Goal: Task Accomplishment & Management: Manage account settings

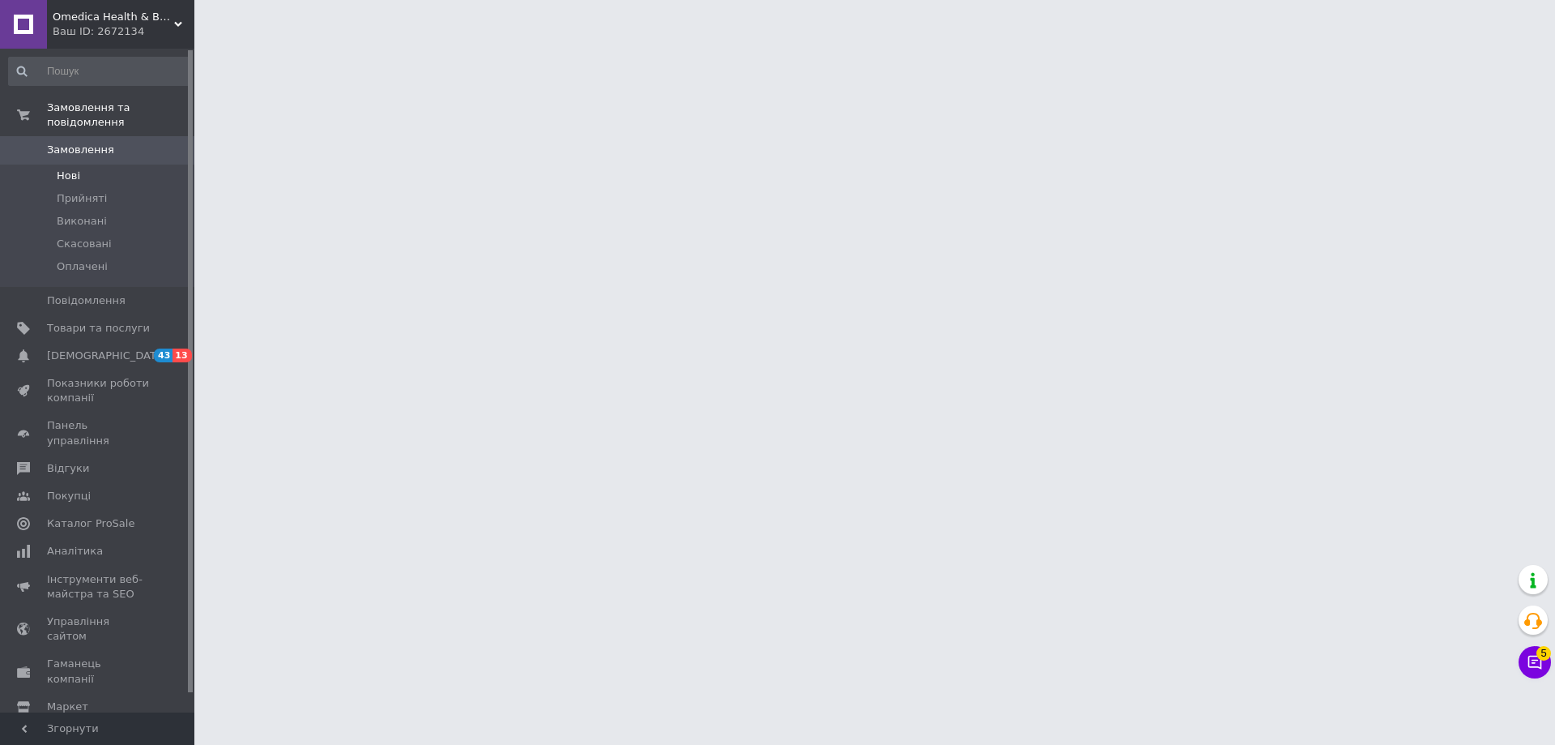
click at [72, 169] on span "Нові" at bounding box center [68, 176] width 23 height 15
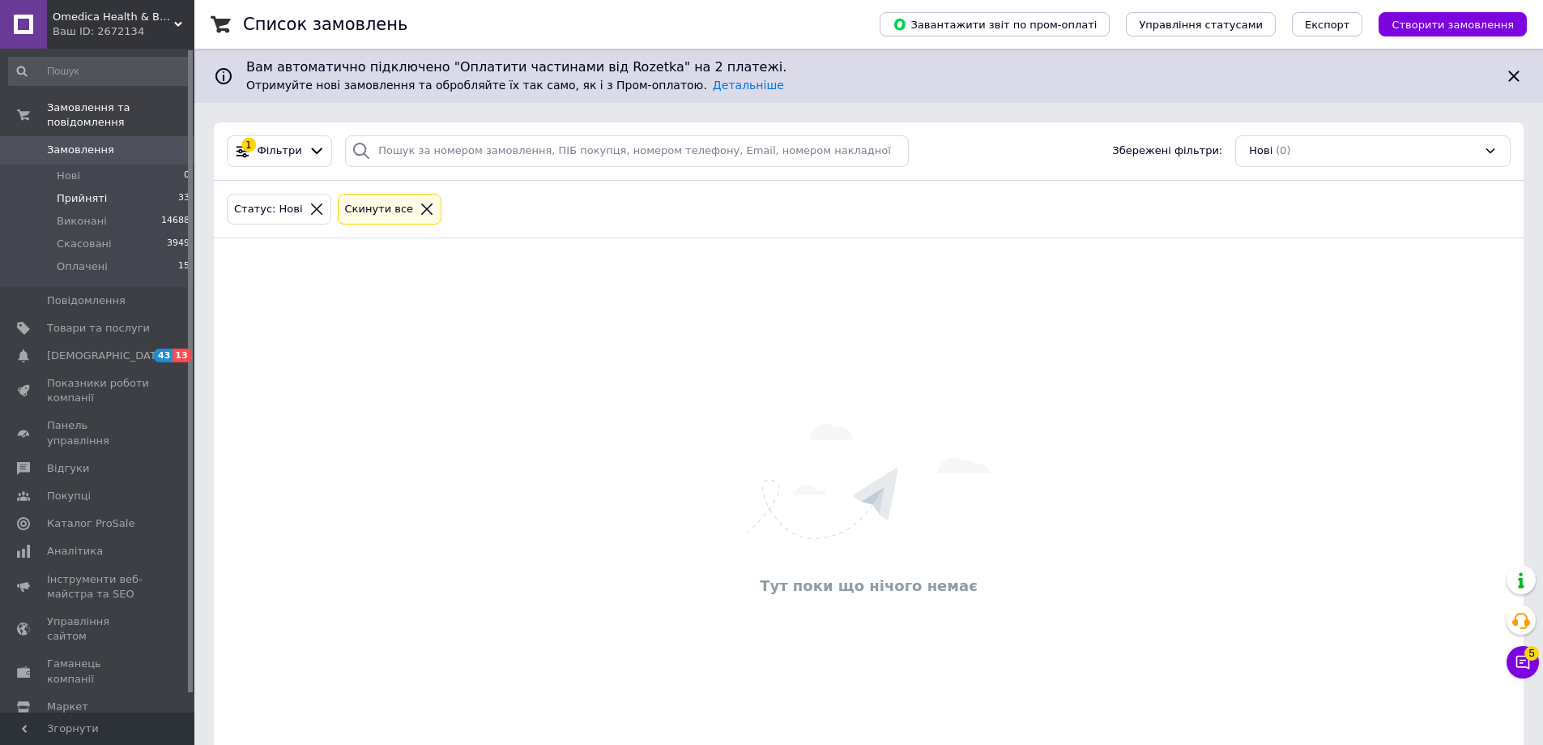
click at [79, 191] on span "Прийняті" at bounding box center [82, 198] width 50 height 15
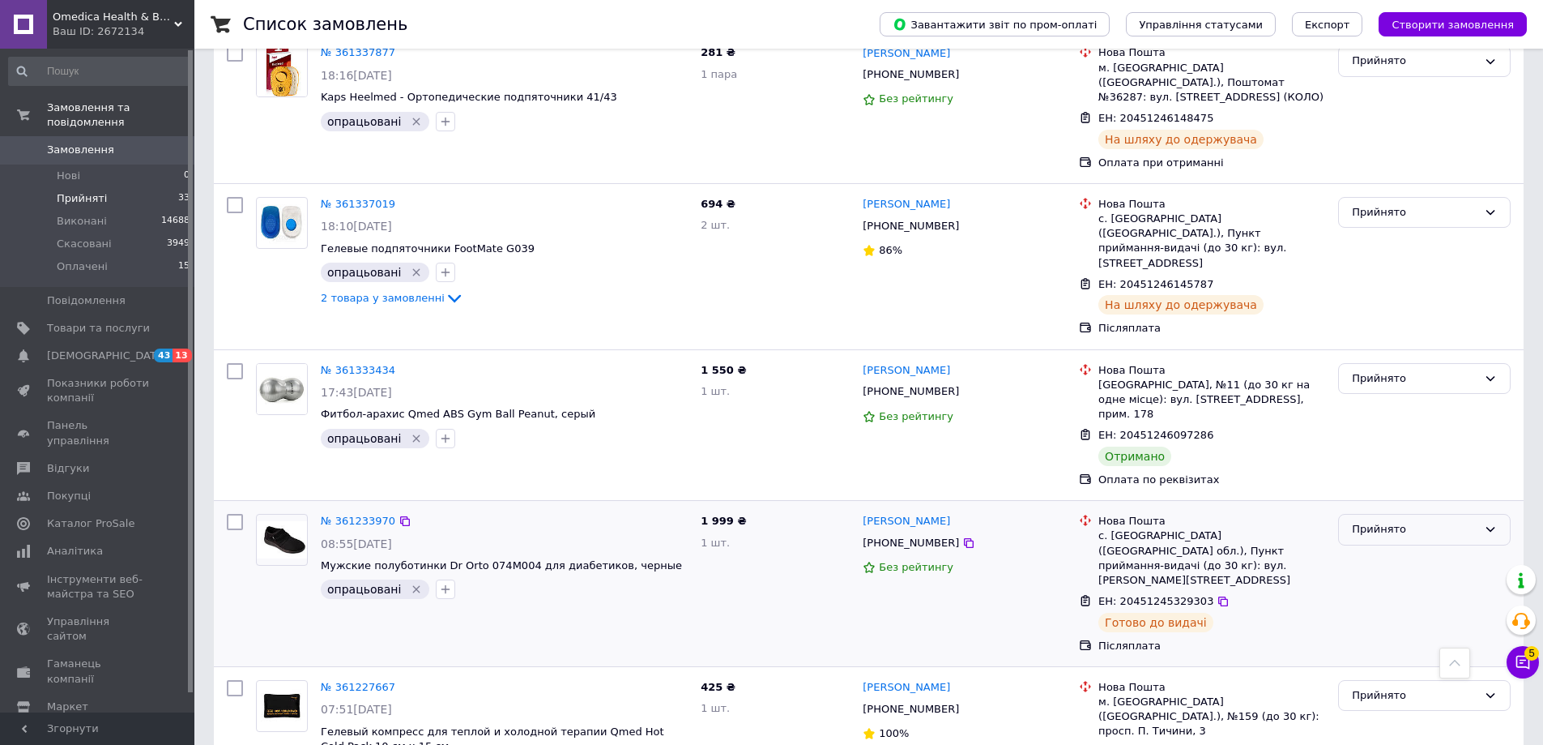
scroll to position [1296, 0]
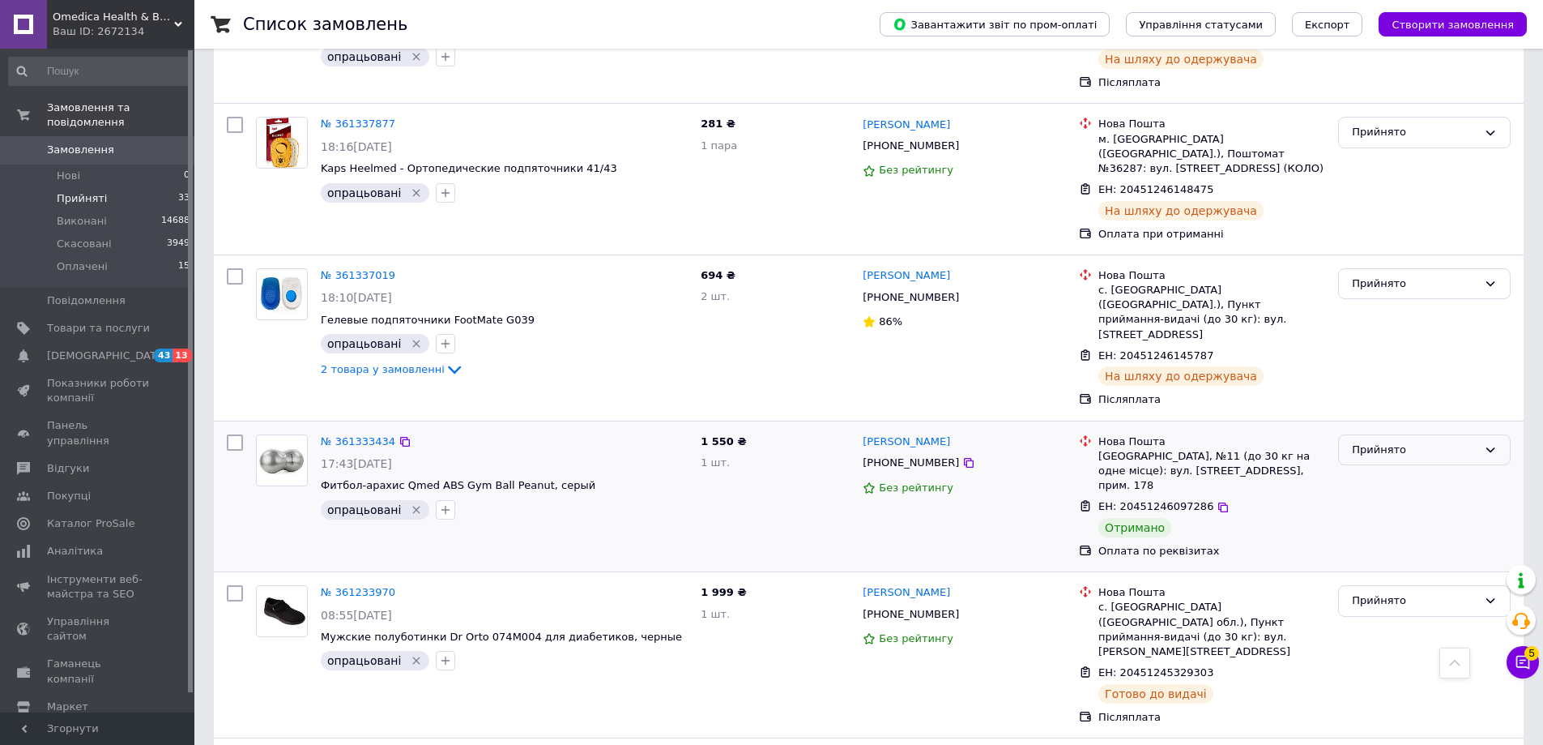
click at [1380, 442] on div "Прийнято" at bounding box center [1415, 450] width 126 height 17
click at [1384, 468] on li "Виконано" at bounding box center [1424, 483] width 171 height 30
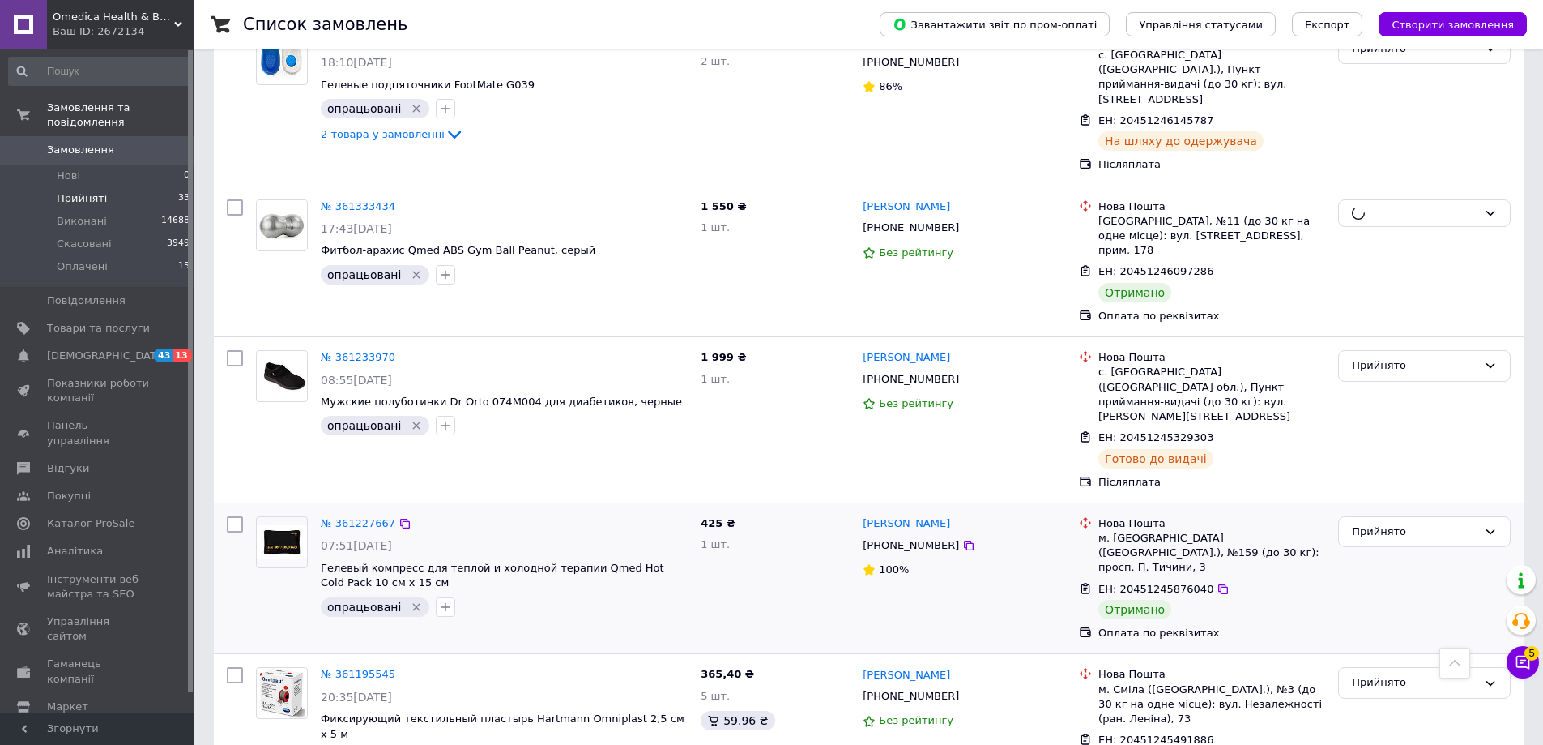
scroll to position [1539, 0]
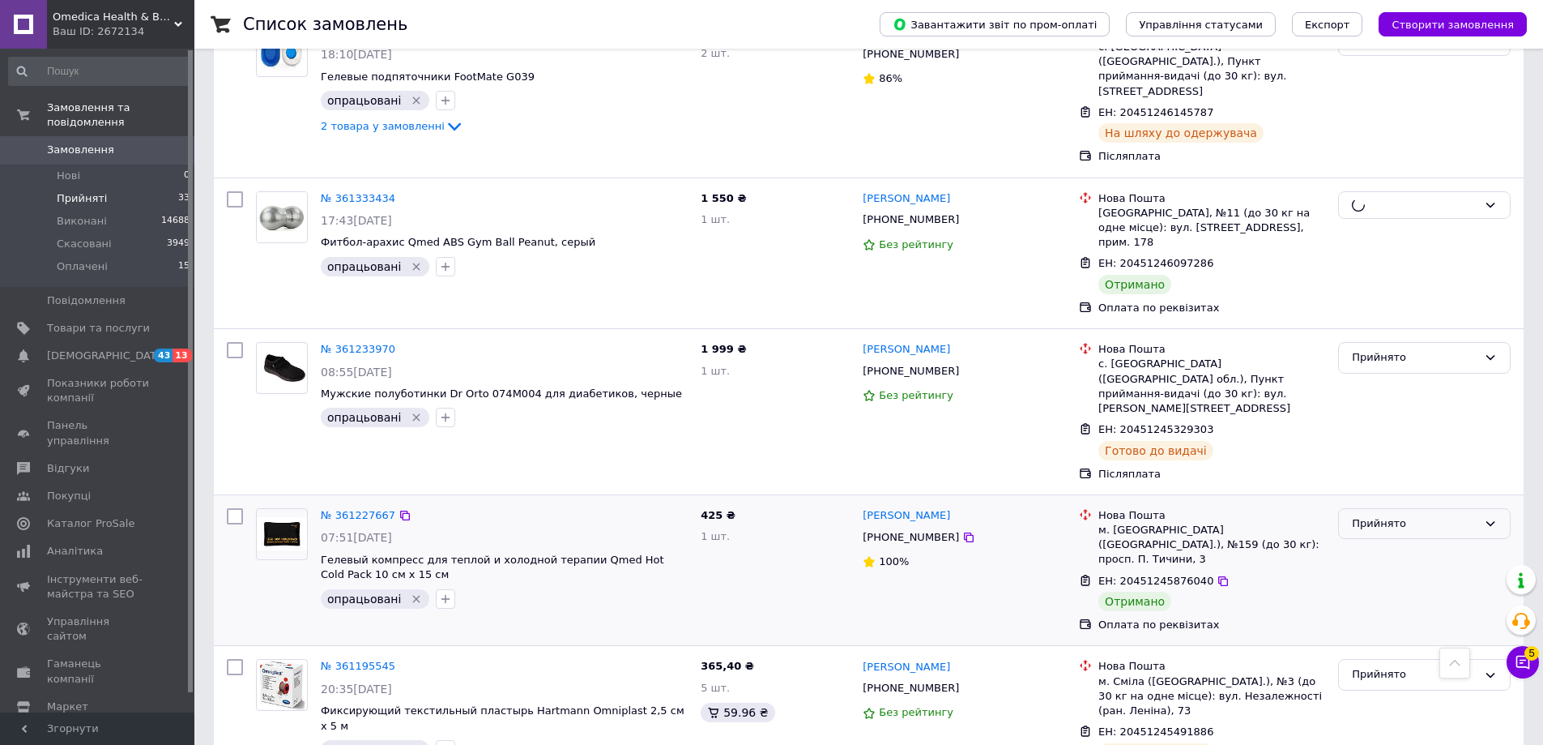
click at [1370, 515] on div "Прийнято" at bounding box center [1415, 523] width 126 height 17
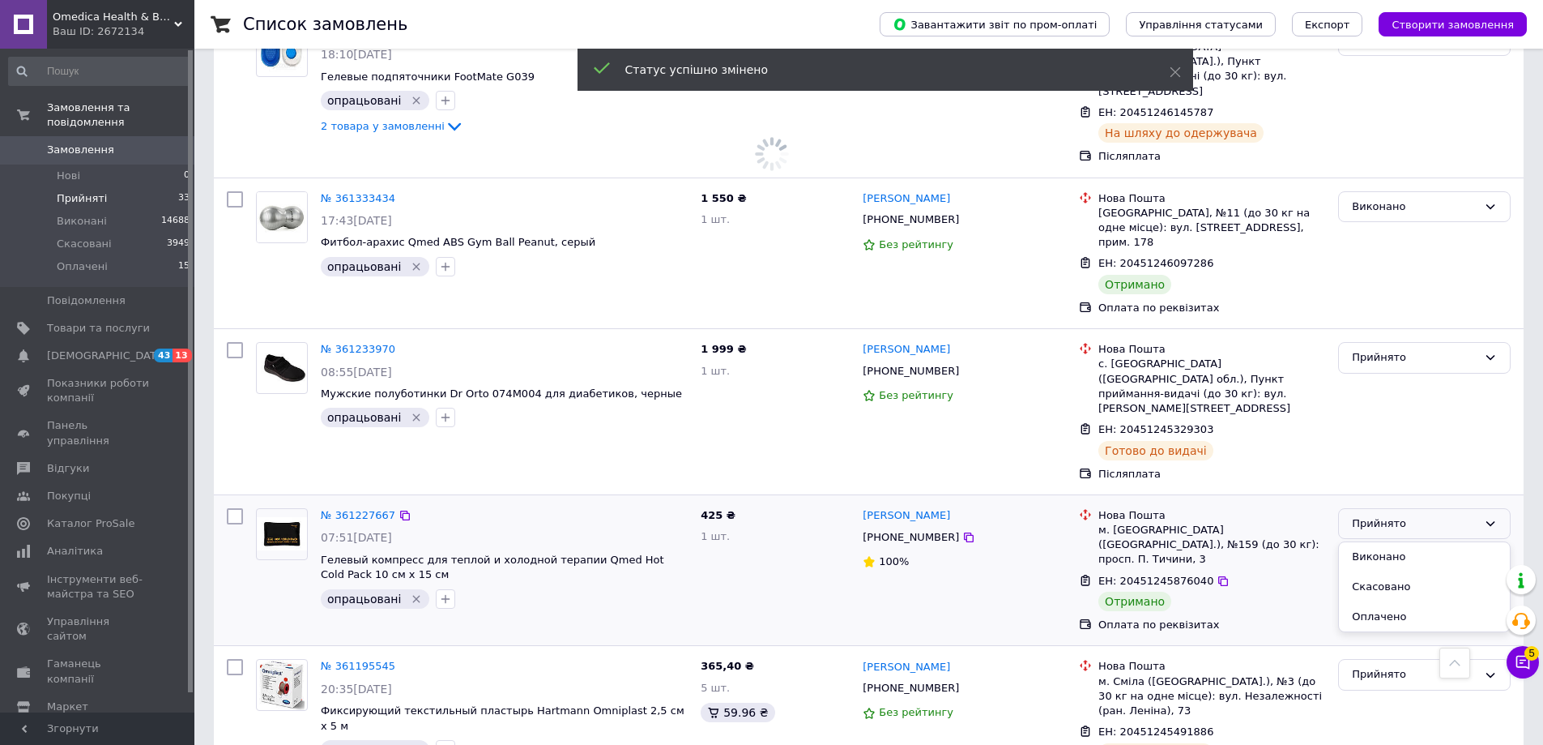
drag, startPoint x: 1370, startPoint y: 418, endPoint x: 1304, endPoint y: 458, distance: 76.7
click at [1368, 542] on li "Виконано" at bounding box center [1424, 557] width 171 height 30
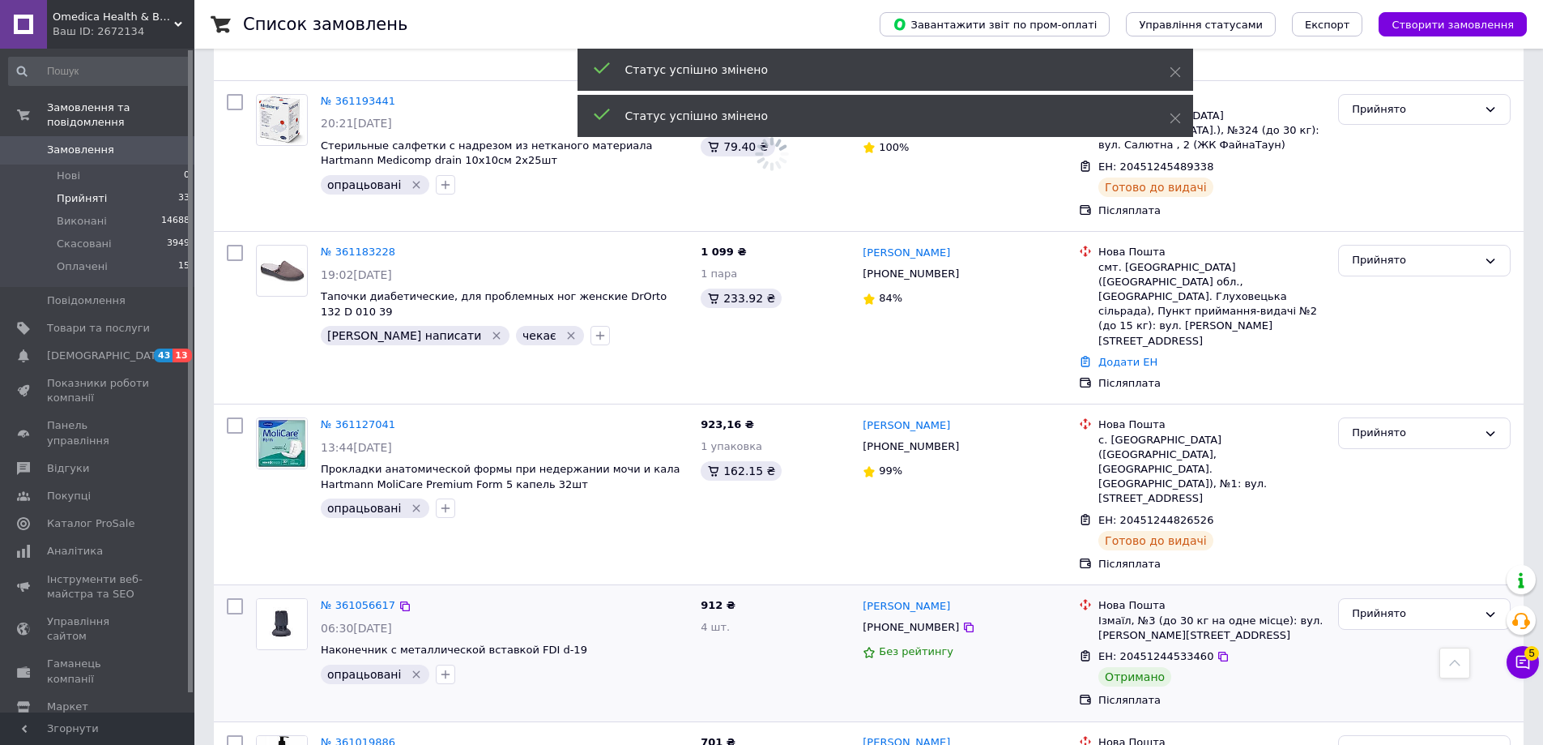
scroll to position [2268, 0]
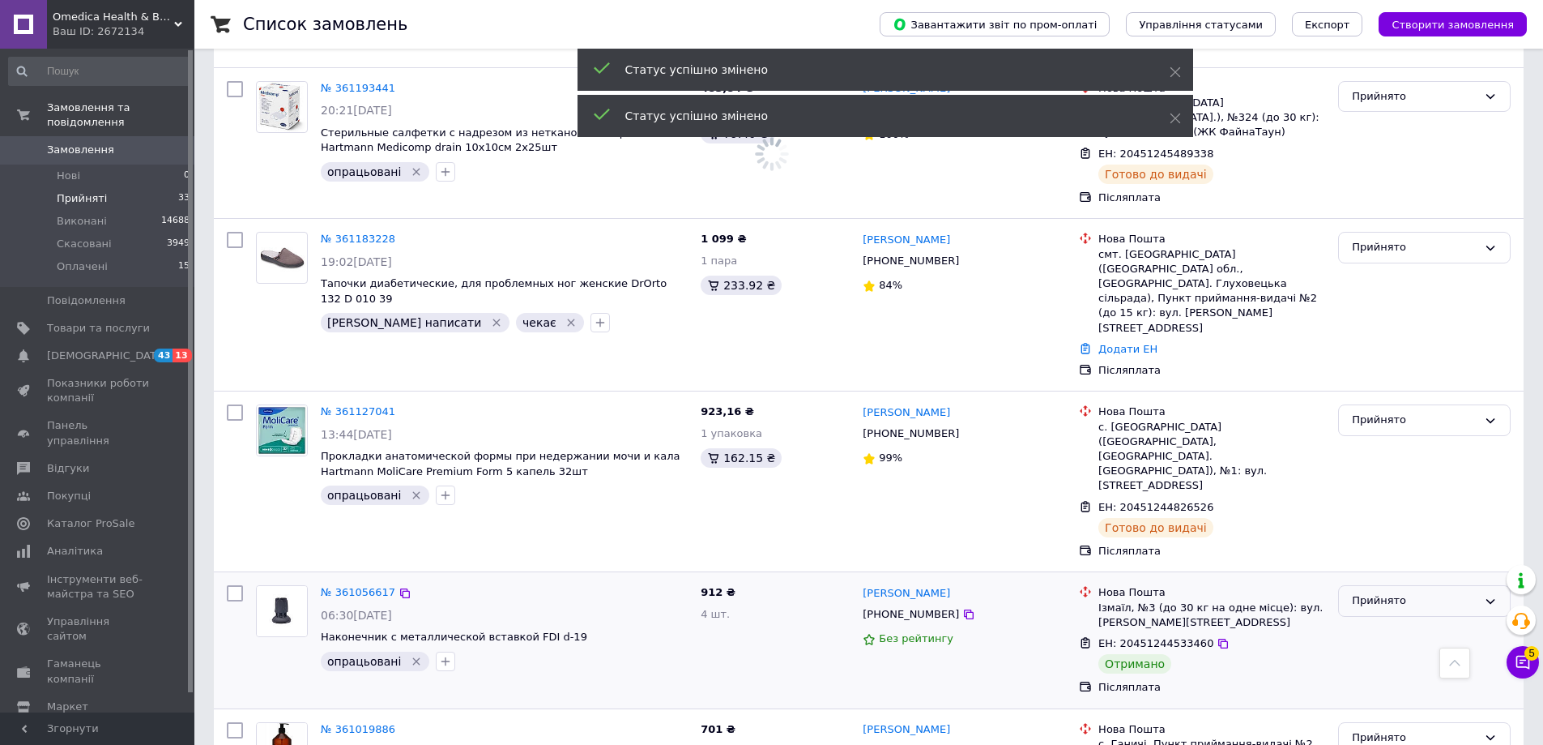
click at [1374, 592] on div "Прийнято" at bounding box center [1415, 600] width 126 height 17
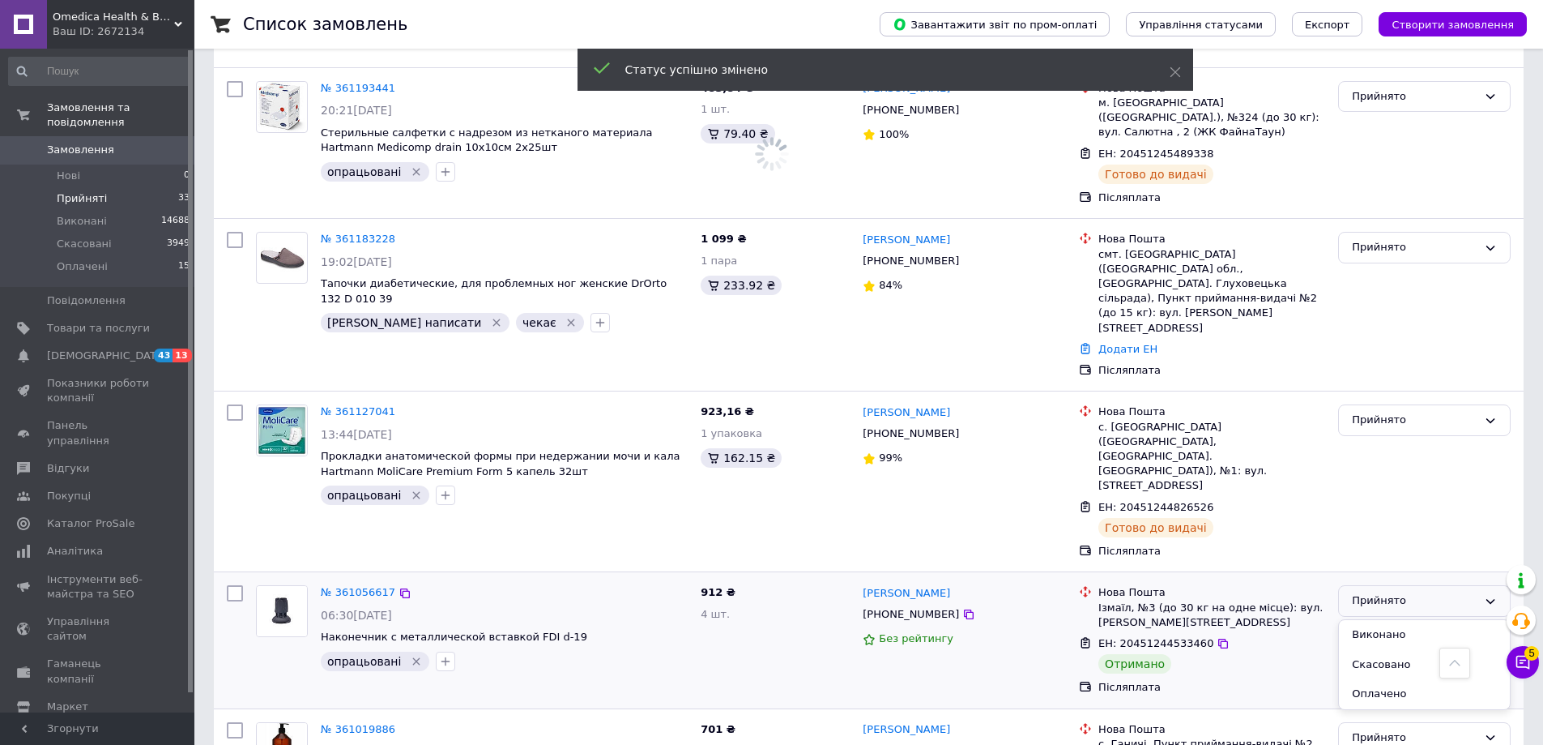
click at [1377, 620] on li "Виконано" at bounding box center [1424, 635] width 171 height 30
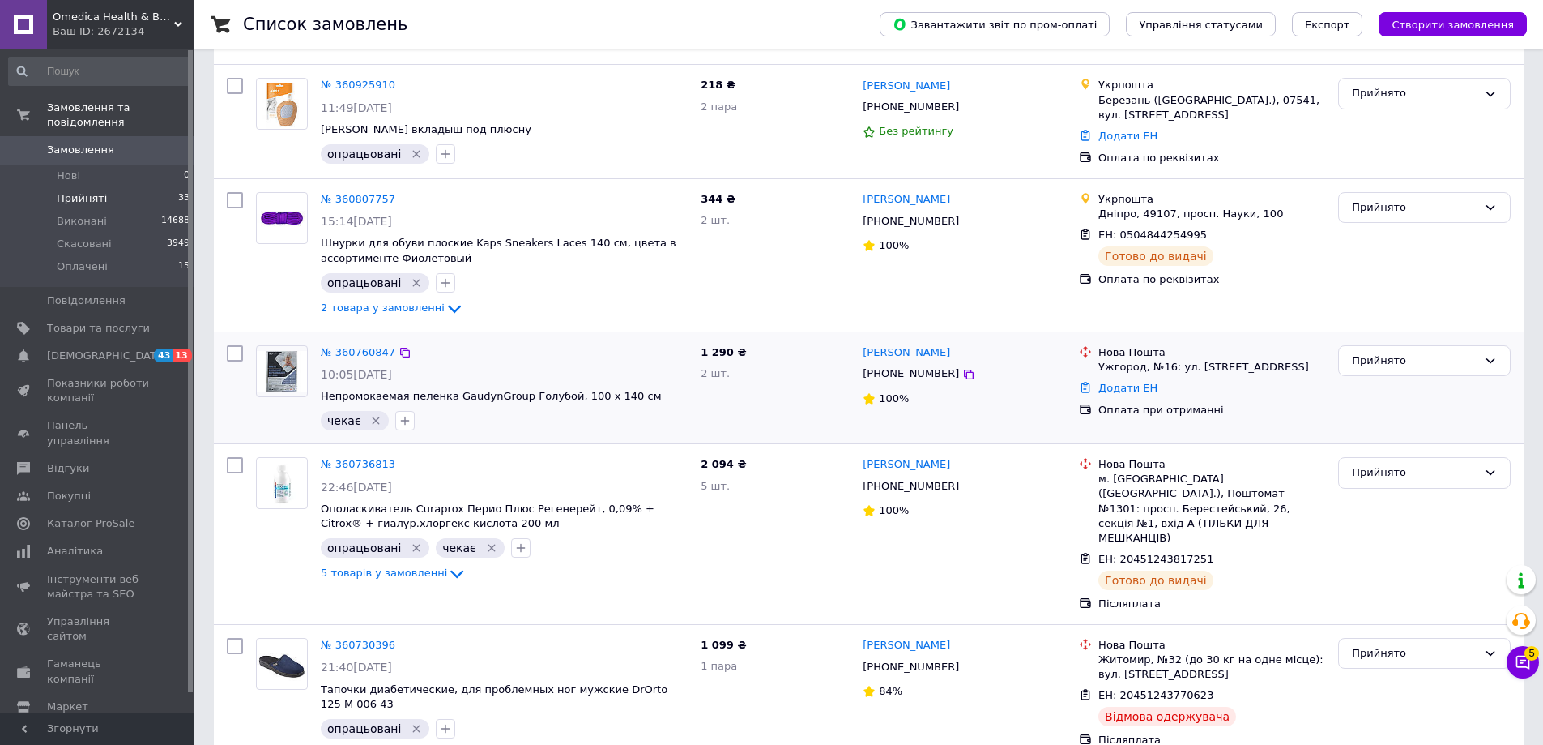
scroll to position [648, 0]
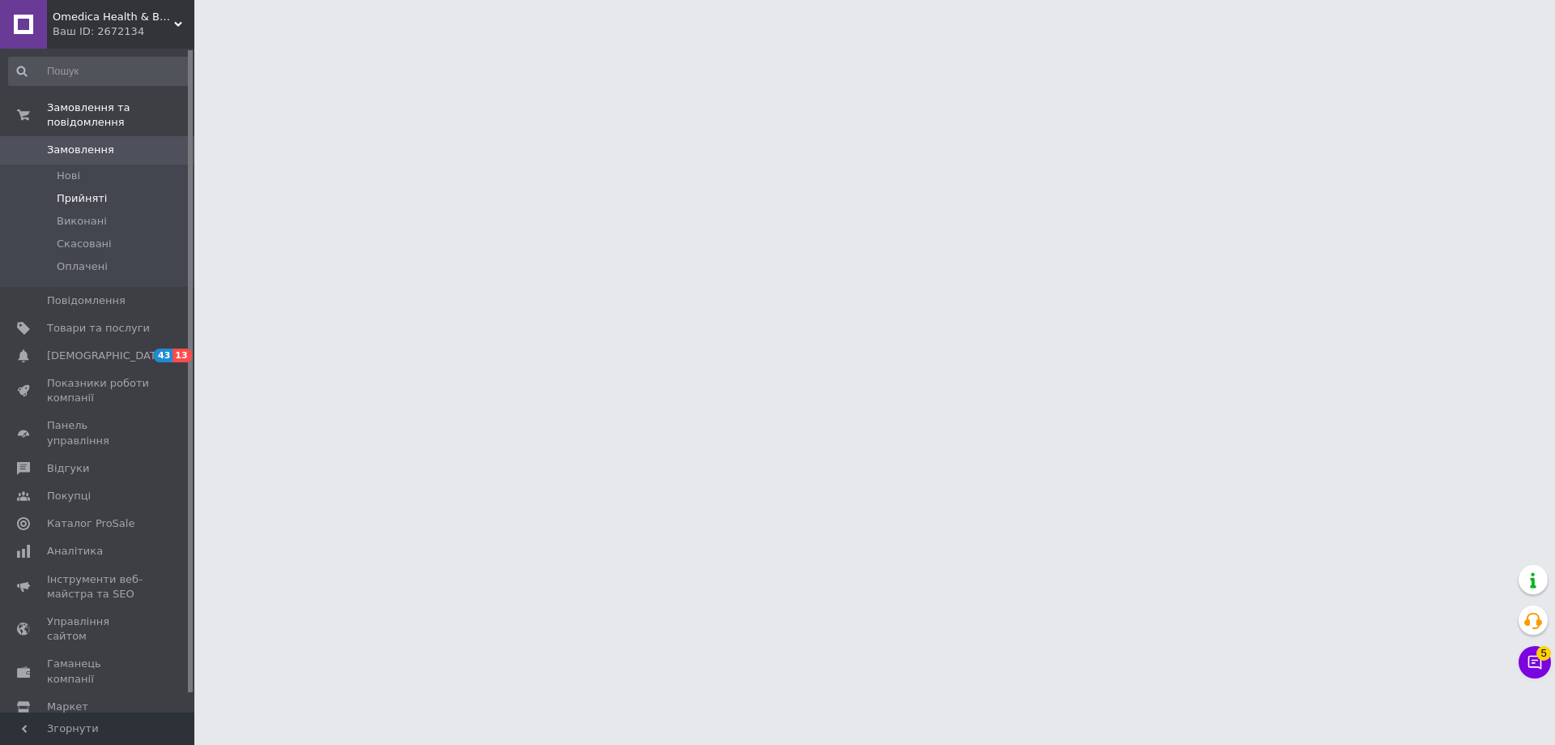
click at [65, 191] on span "Прийняті" at bounding box center [82, 198] width 50 height 15
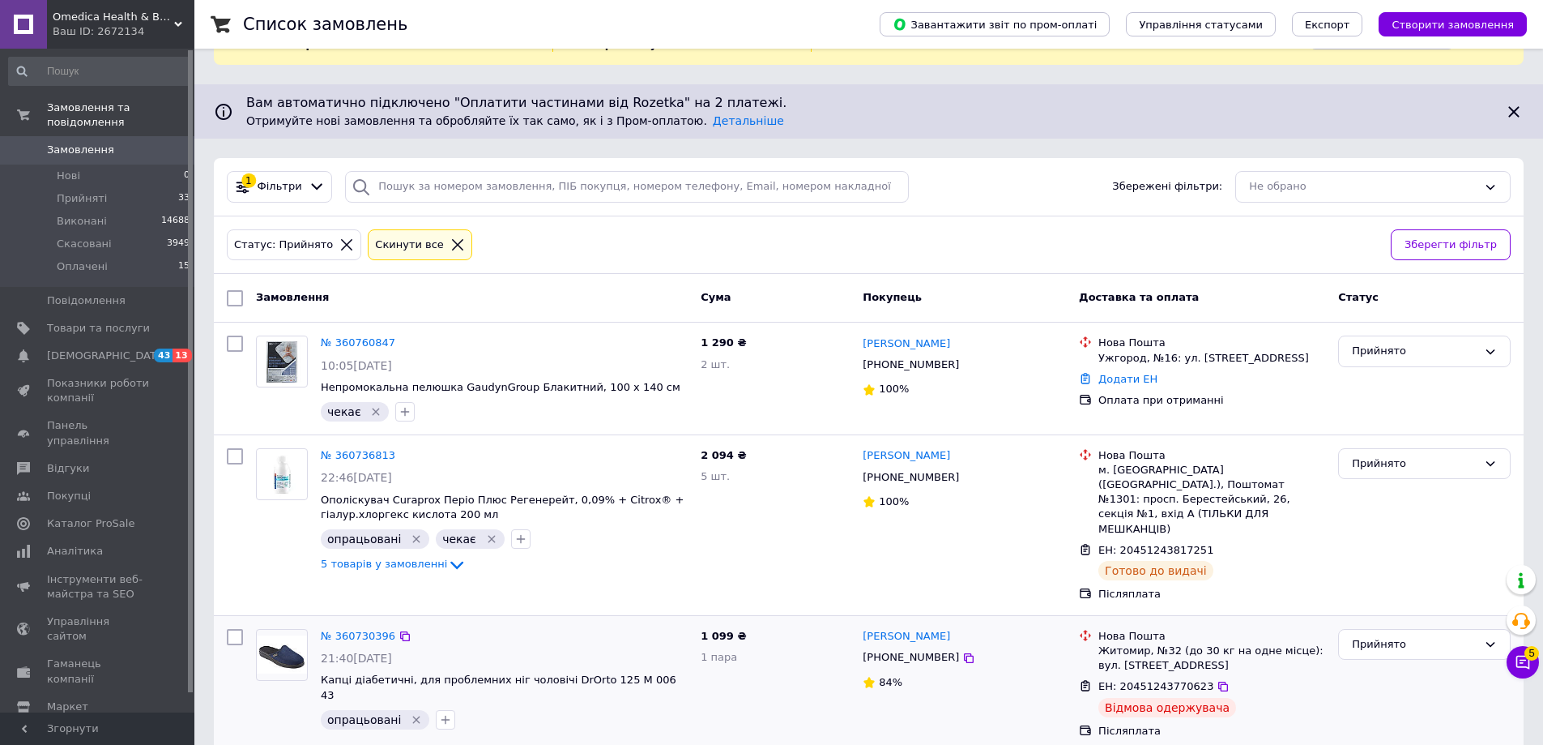
scroll to position [243, 0]
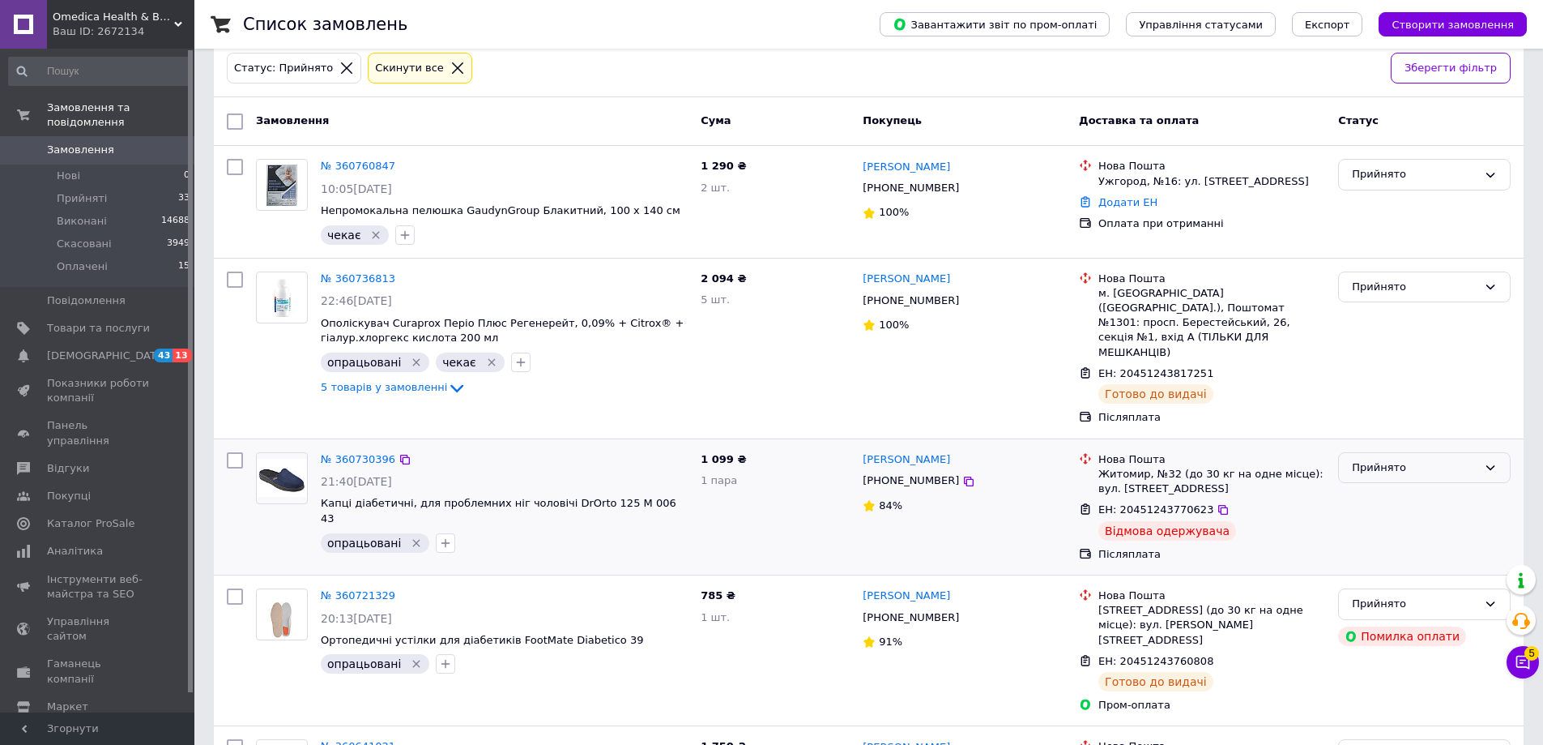
click at [1364, 459] on div "Прийнято" at bounding box center [1415, 467] width 126 height 17
click at [1389, 516] on li "Скасовано" at bounding box center [1424, 531] width 171 height 30
click at [1358, 459] on div "Прийнято" at bounding box center [1415, 467] width 126 height 17
click at [1374, 516] on li "Скасовано" at bounding box center [1424, 531] width 171 height 30
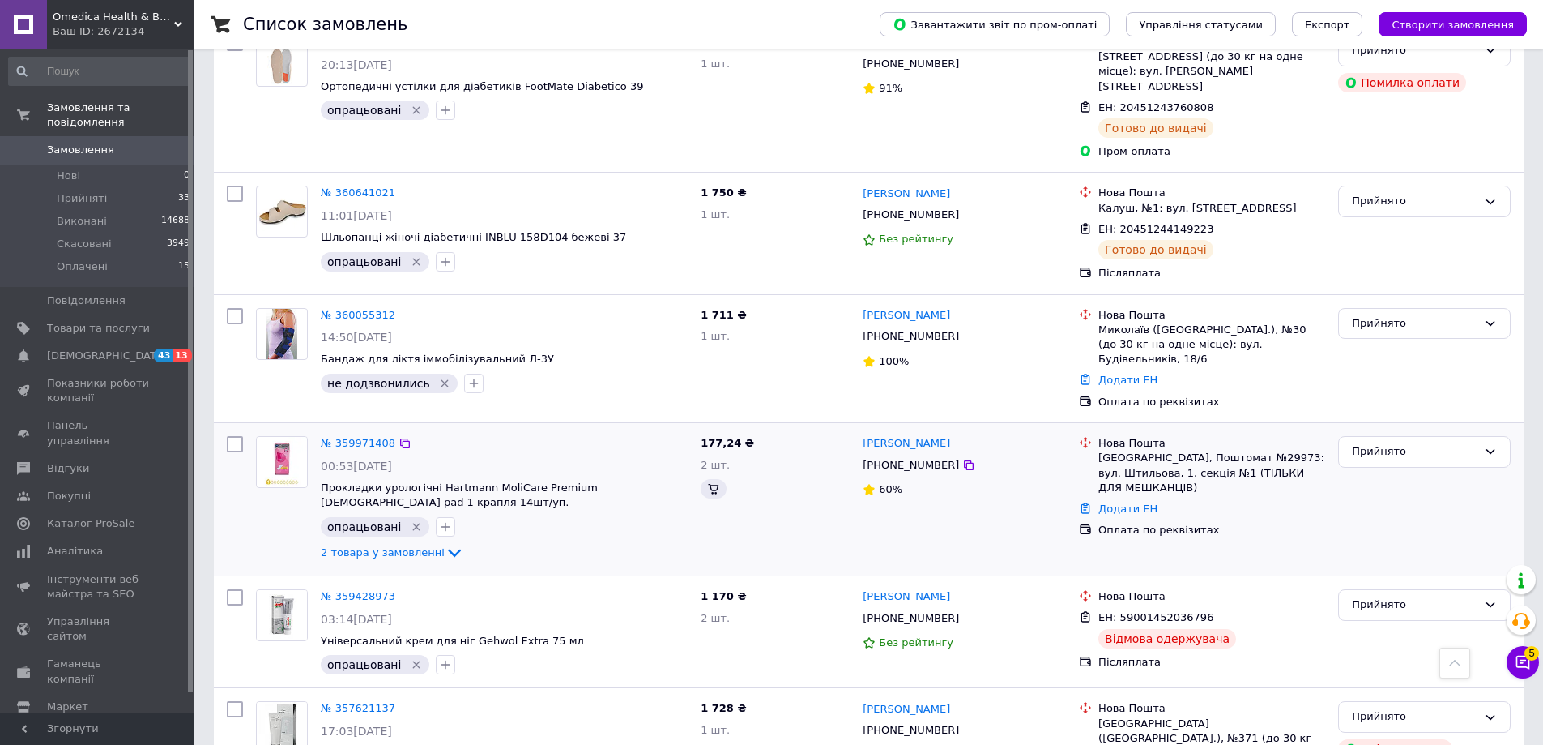
scroll to position [810, 0]
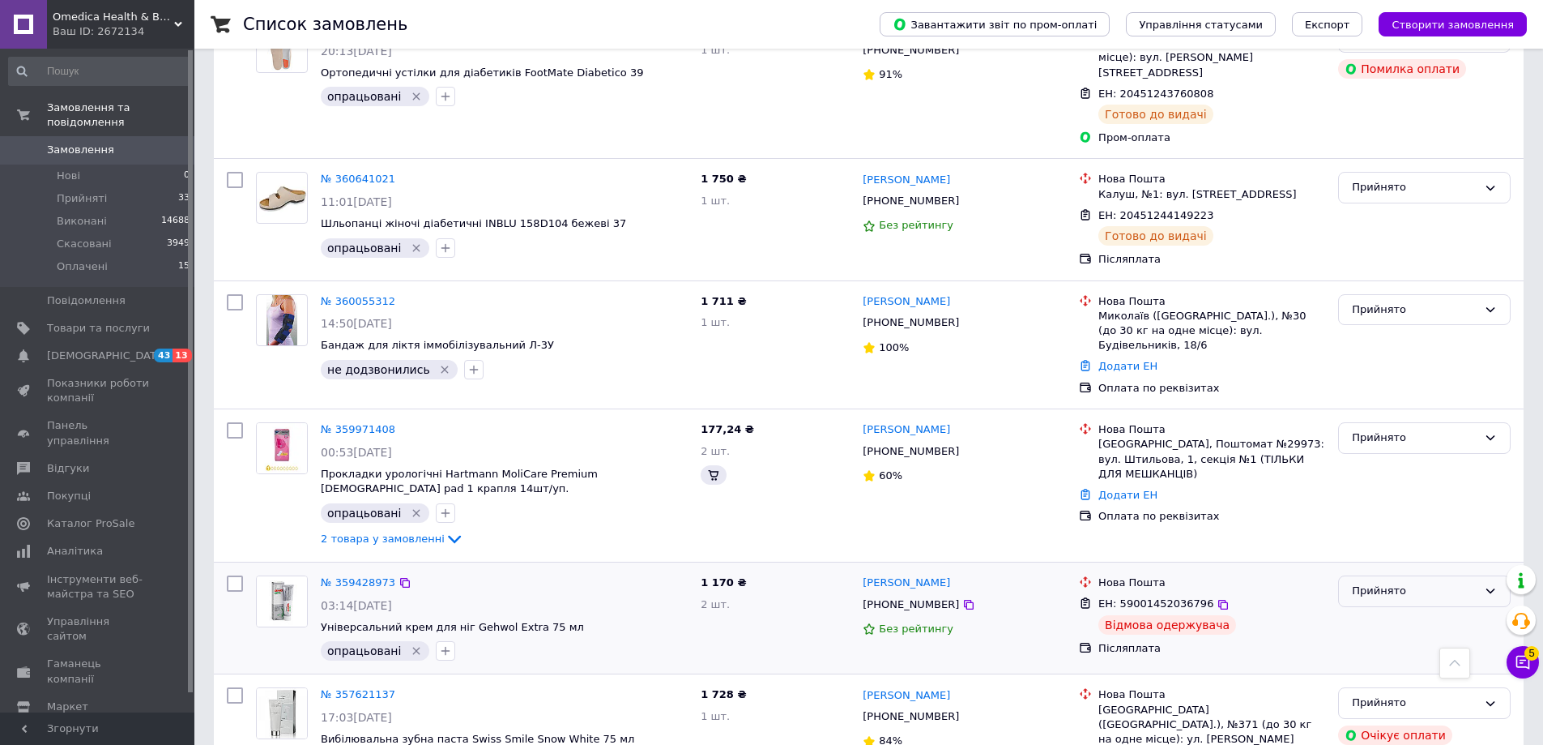
click at [1410, 582] on div "Прийнято" at bounding box center [1415, 590] width 126 height 17
click at [1359, 639] on li "Скасовано" at bounding box center [1424, 654] width 171 height 30
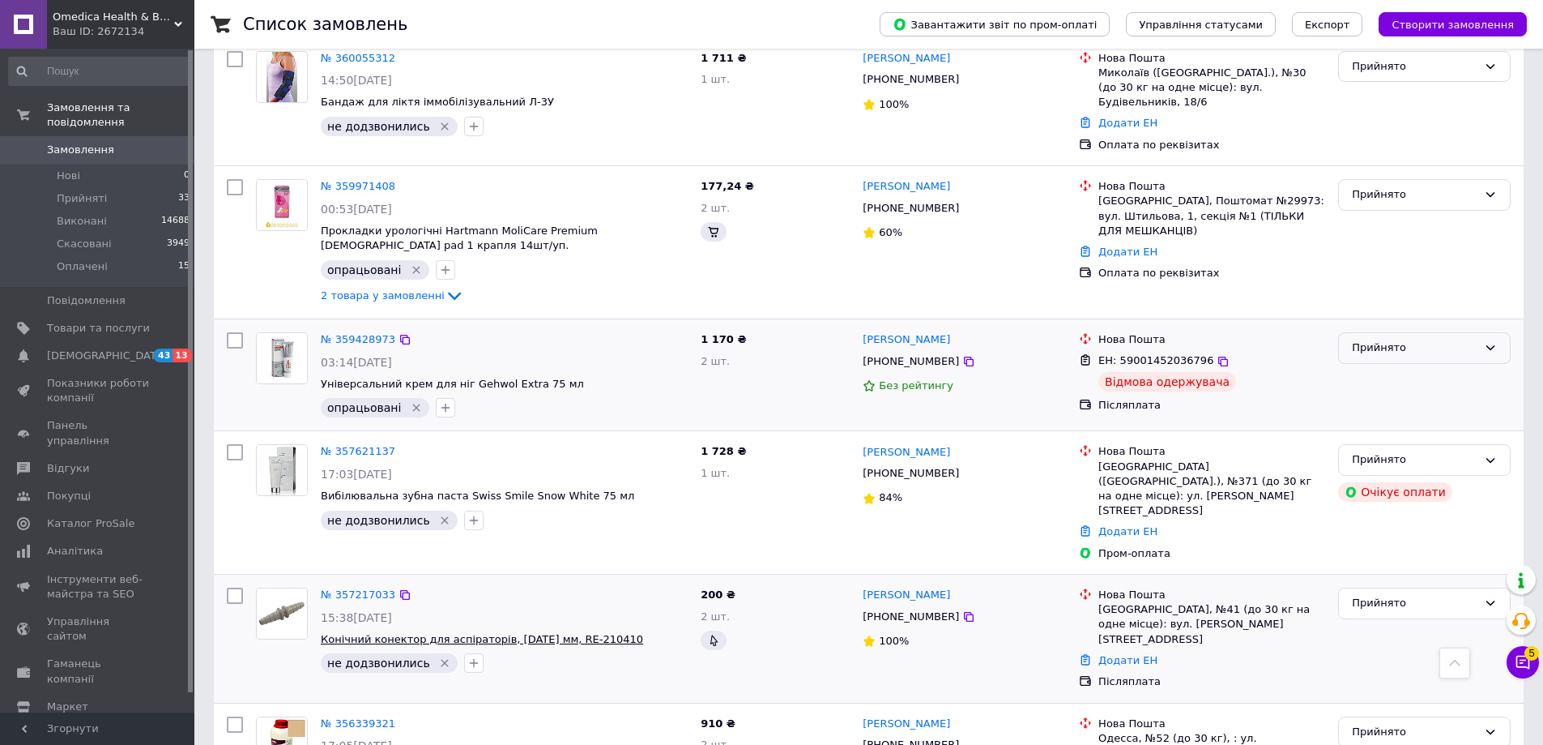
scroll to position [1093, 0]
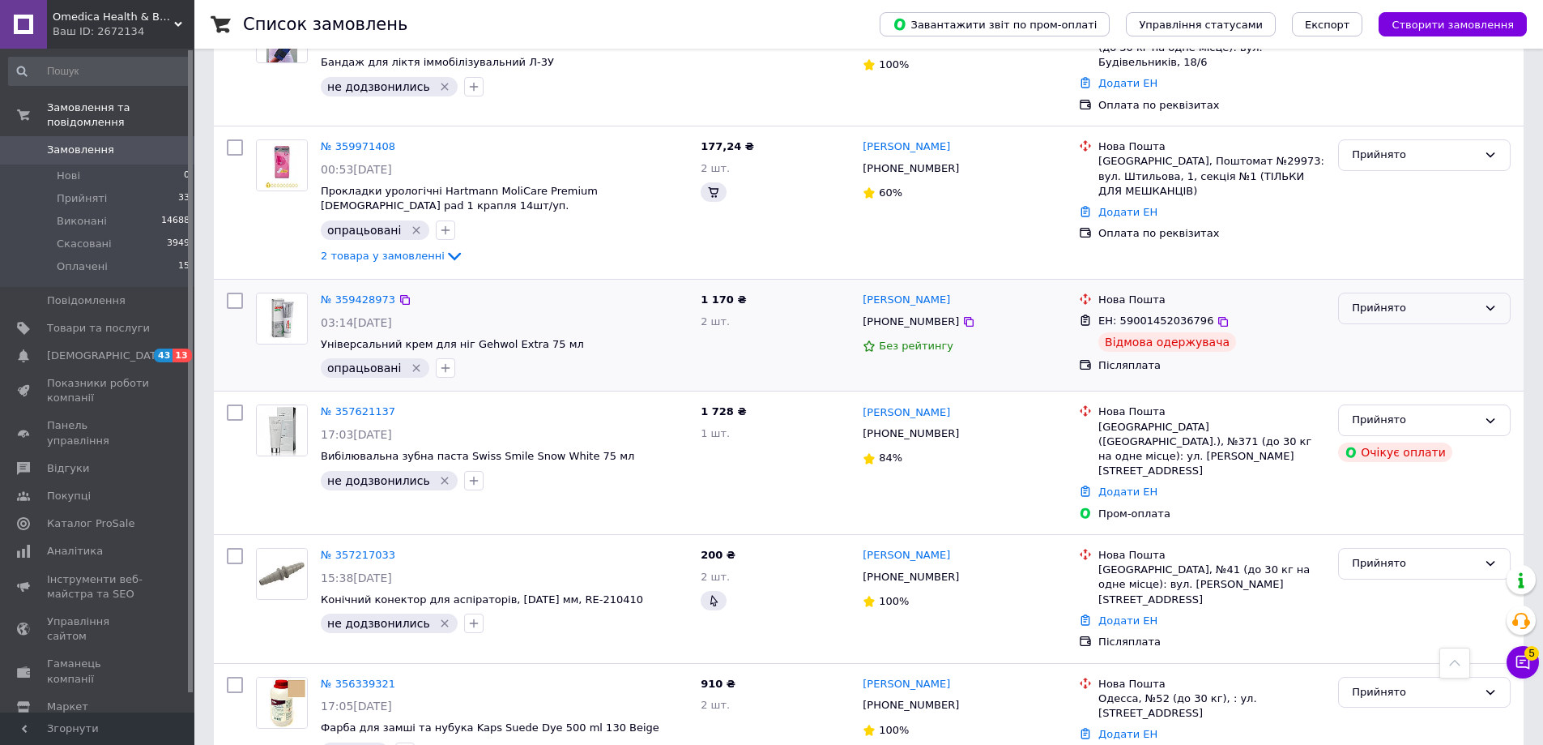
click at [1372, 300] on div "Прийнято" at bounding box center [1415, 308] width 126 height 17
click at [1380, 327] on li "Виконано" at bounding box center [1424, 342] width 171 height 30
drag, startPoint x: 83, startPoint y: 21, endPoint x: 82, endPoint y: 34, distance: 13.1
click at [82, 25] on div "Omedica Health & Beauty Ваш ID: 2672134" at bounding box center [120, 24] width 147 height 49
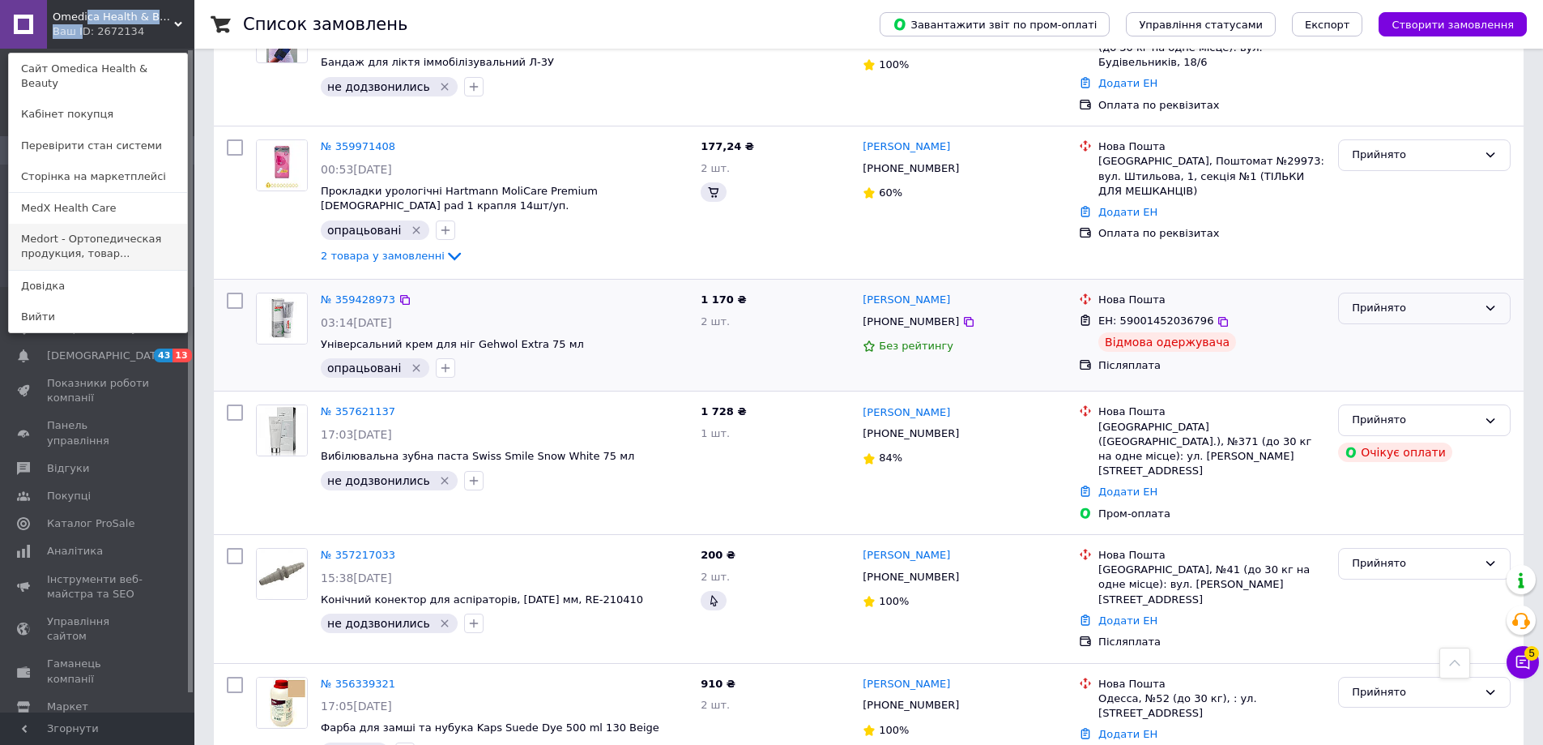
click at [37, 232] on link "Medort - Ортопедическая продукция, товар..." at bounding box center [98, 246] width 178 height 45
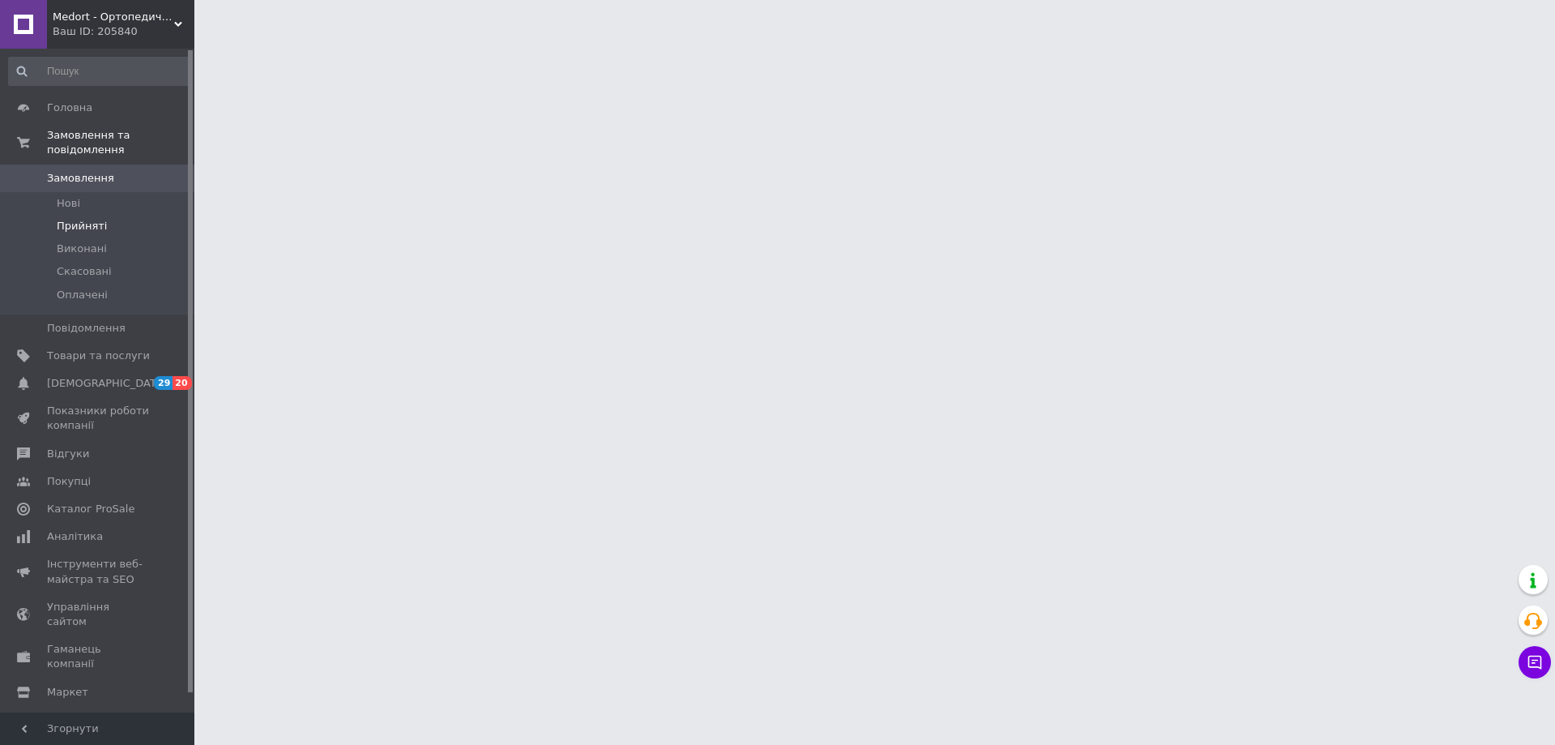
click at [84, 219] on span "Прийняті" at bounding box center [82, 226] width 50 height 15
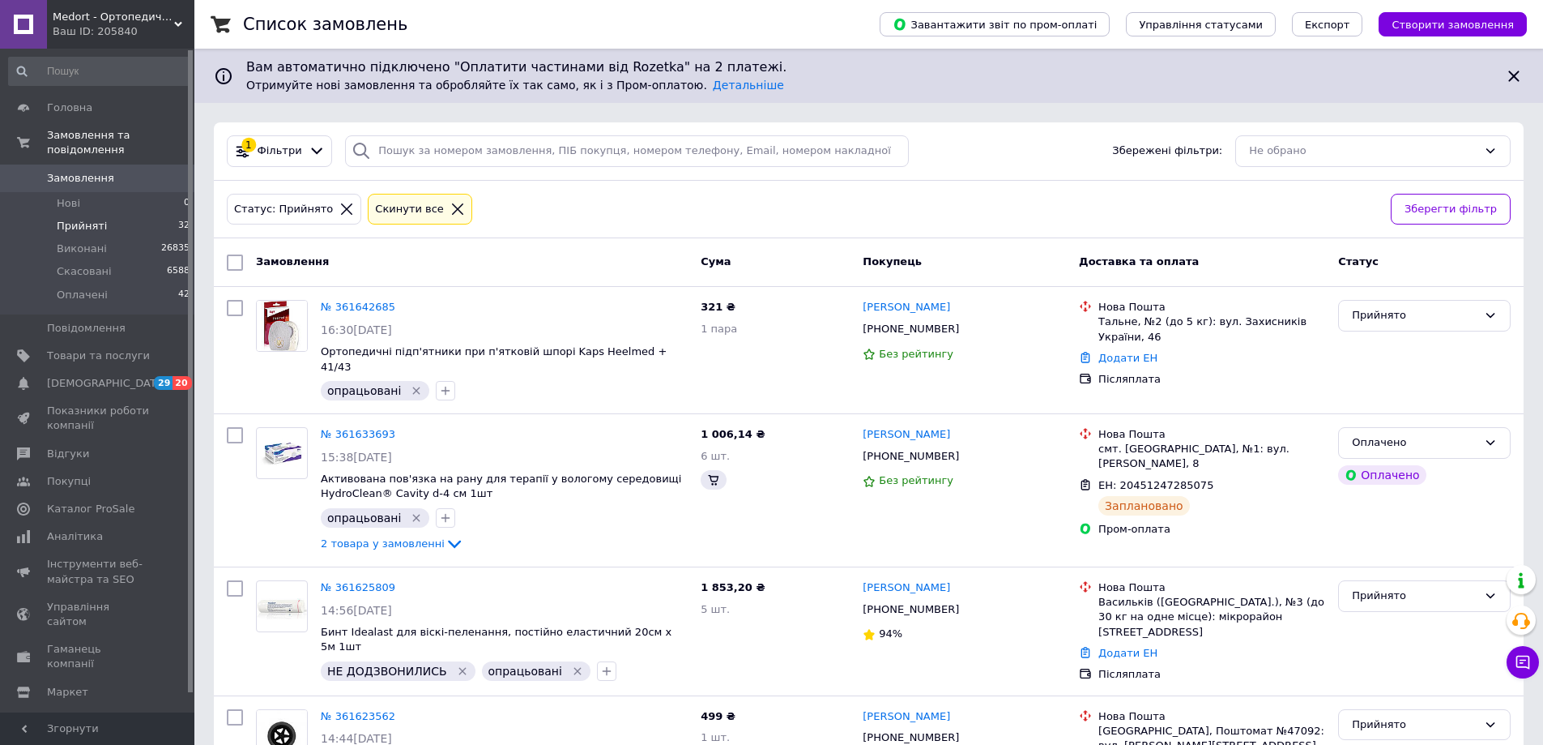
click at [87, 219] on span "Прийняті" at bounding box center [82, 226] width 50 height 15
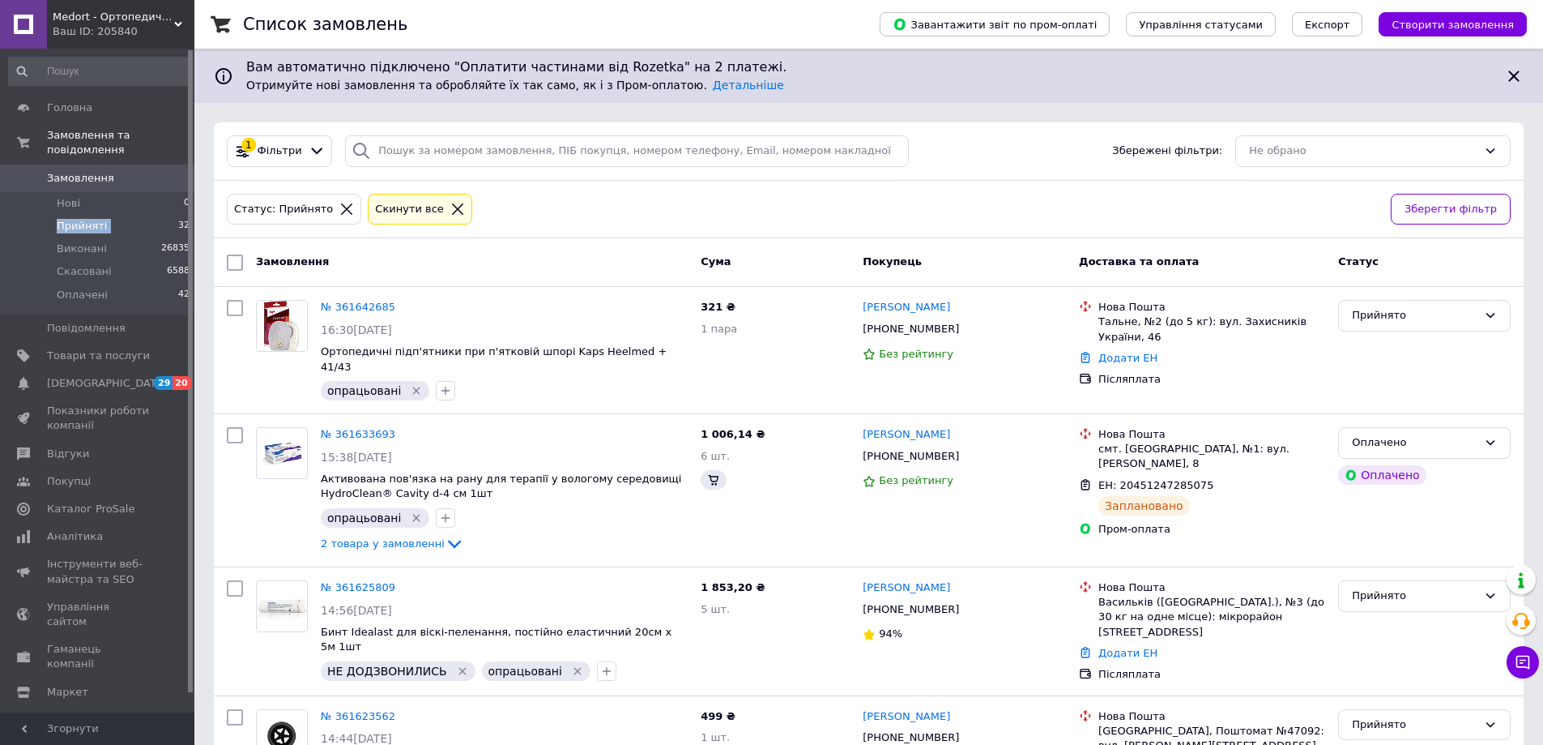
click at [87, 219] on span "Прийняті" at bounding box center [82, 226] width 50 height 15
click at [85, 219] on span "Прийняті" at bounding box center [82, 226] width 50 height 15
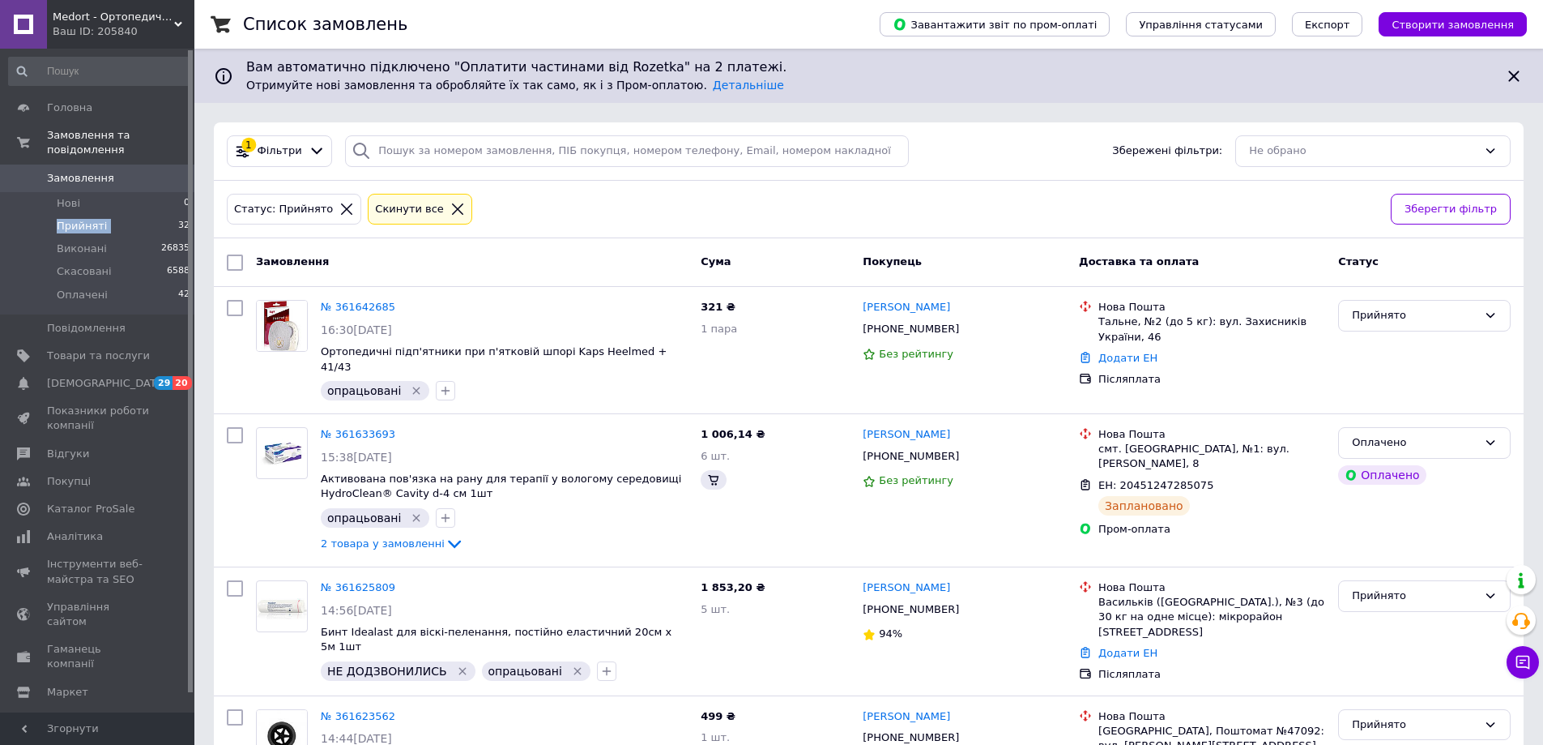
click at [98, 219] on span "Прийняті" at bounding box center [82, 226] width 50 height 15
